Goal: Task Accomplishment & Management: Manage account settings

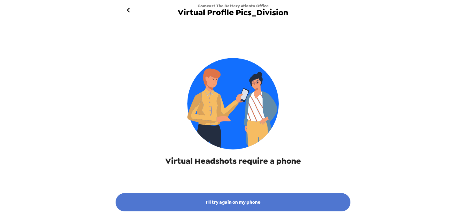
click at [247, 199] on button "I'll try again on my phone" at bounding box center [233, 202] width 235 height 18
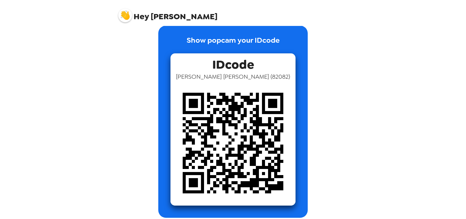
scroll to position [14, 0]
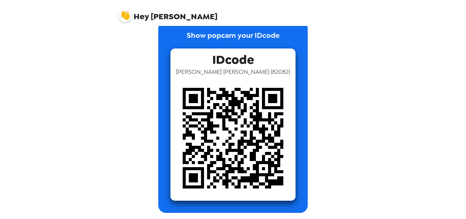
click at [236, 127] on img at bounding box center [232, 138] width 125 height 125
click at [124, 15] on img at bounding box center [125, 16] width 14 height 14
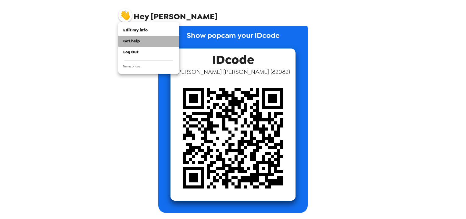
drag, startPoint x: 137, startPoint y: 39, endPoint x: 127, endPoint y: 40, distance: 10.1
click at [127, 40] on span "Get help" at bounding box center [131, 40] width 17 height 5
click at [135, 29] on span "Edit my info" at bounding box center [135, 29] width 24 height 5
